Goal: Navigation & Orientation: Find specific page/section

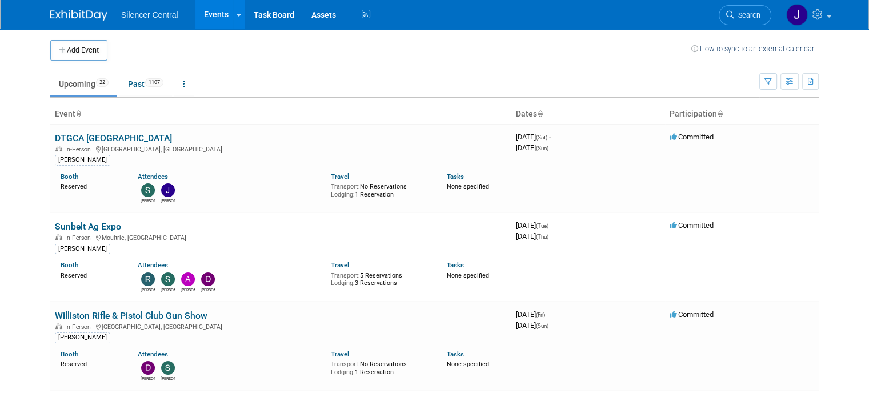
drag, startPoint x: 0, startPoint y: 0, endPoint x: 63, endPoint y: 17, distance: 65.5
click at [63, 17] on img at bounding box center [78, 15] width 57 height 11
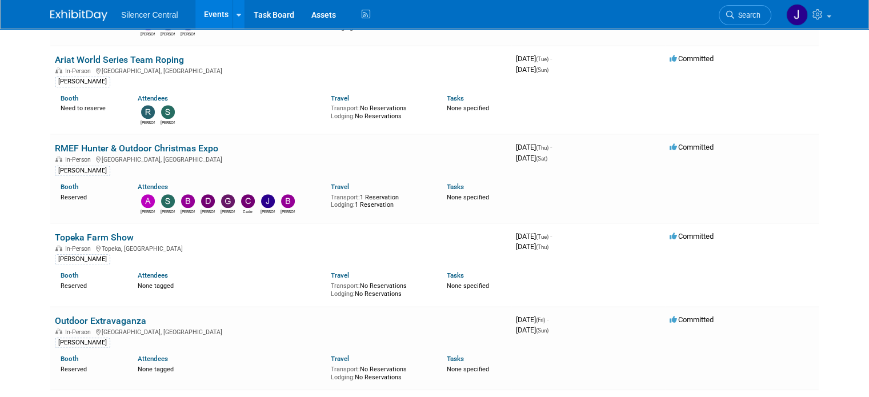
scroll to position [880, 0]
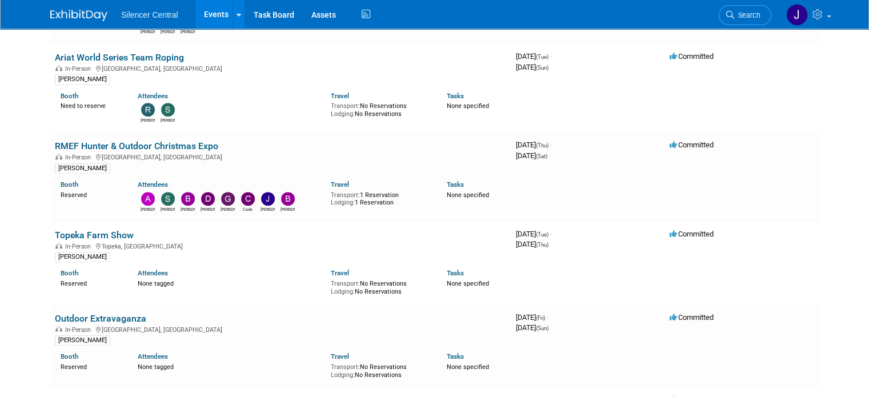
click at [68, 14] on img at bounding box center [78, 15] width 57 height 11
